Goal: Information Seeking & Learning: Learn about a topic

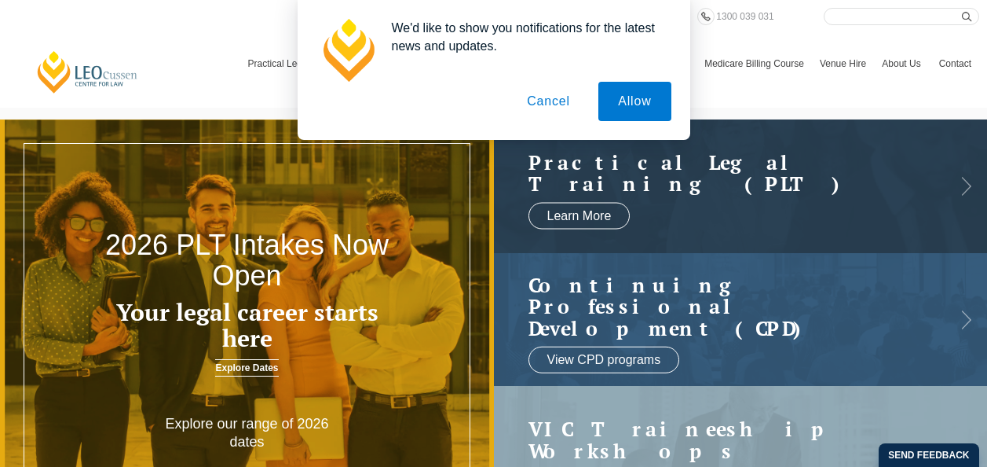
click at [559, 101] on button "Cancel" at bounding box center [548, 101] width 82 height 39
